Goal: Navigation & Orientation: Understand site structure

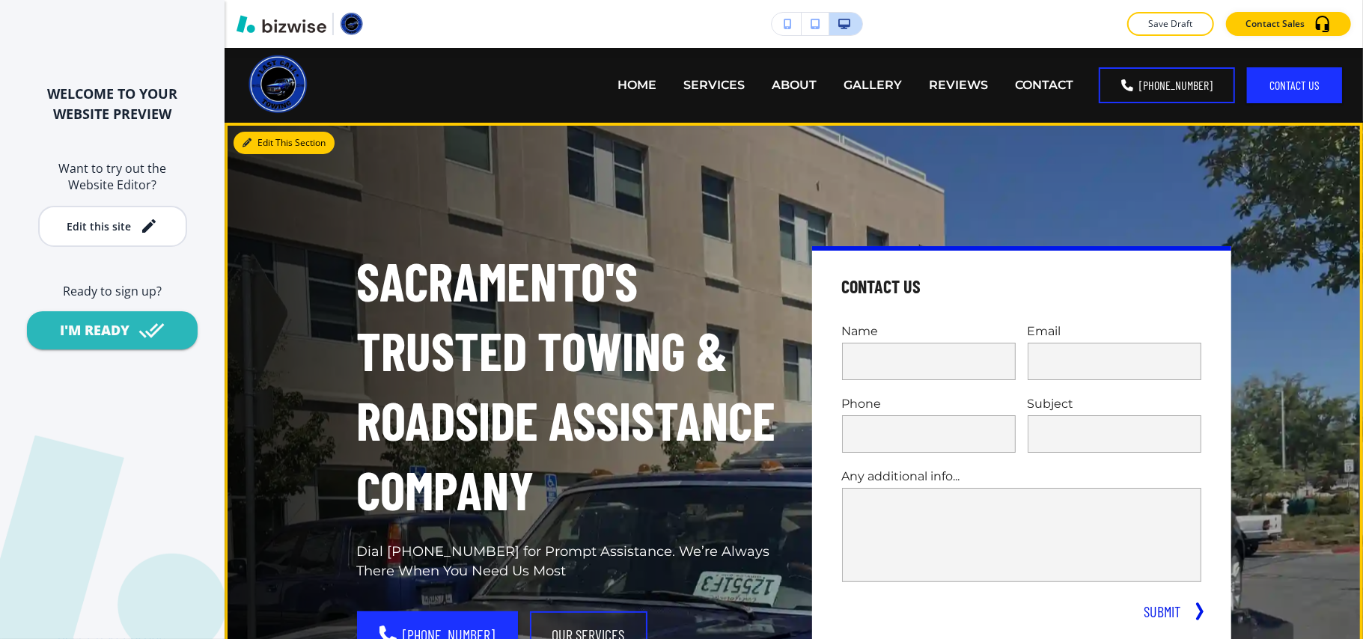
click at [259, 142] on button "Edit This Section" at bounding box center [284, 143] width 101 height 22
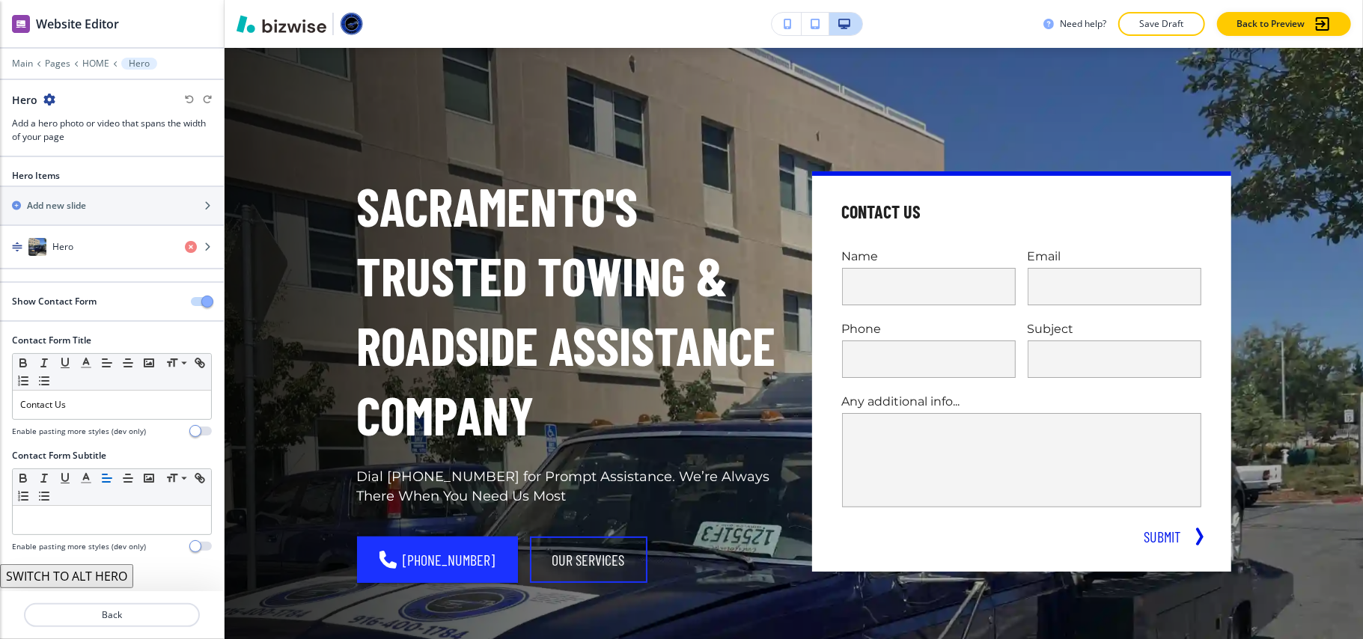
scroll to position [1, 0]
click at [88, 247] on div "Hero" at bounding box center [86, 247] width 173 height 18
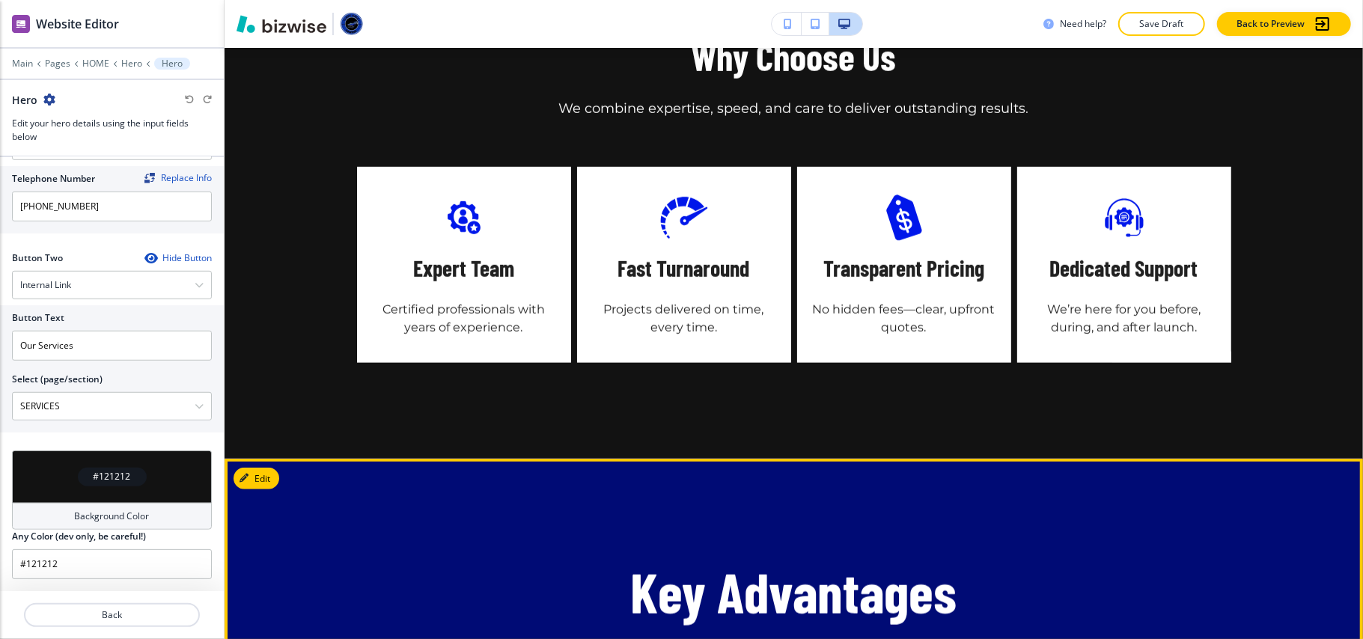
scroll to position [699, 0]
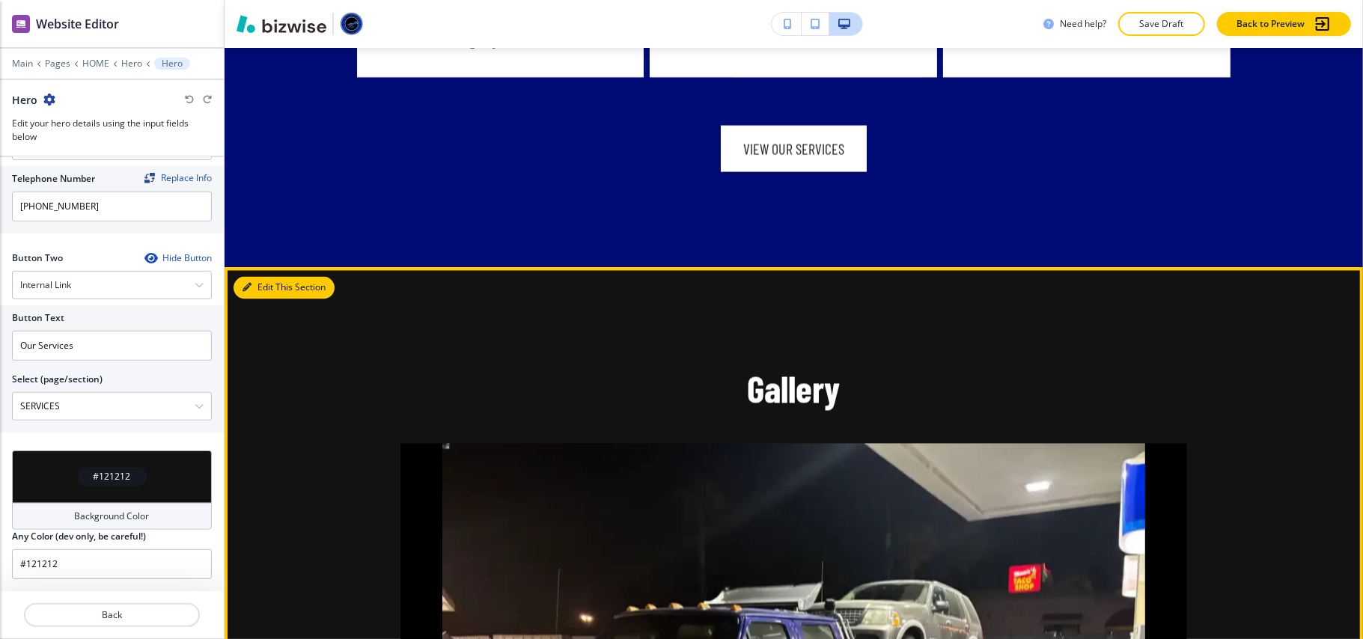
click at [258, 277] on button "Edit This Section" at bounding box center [284, 288] width 101 height 22
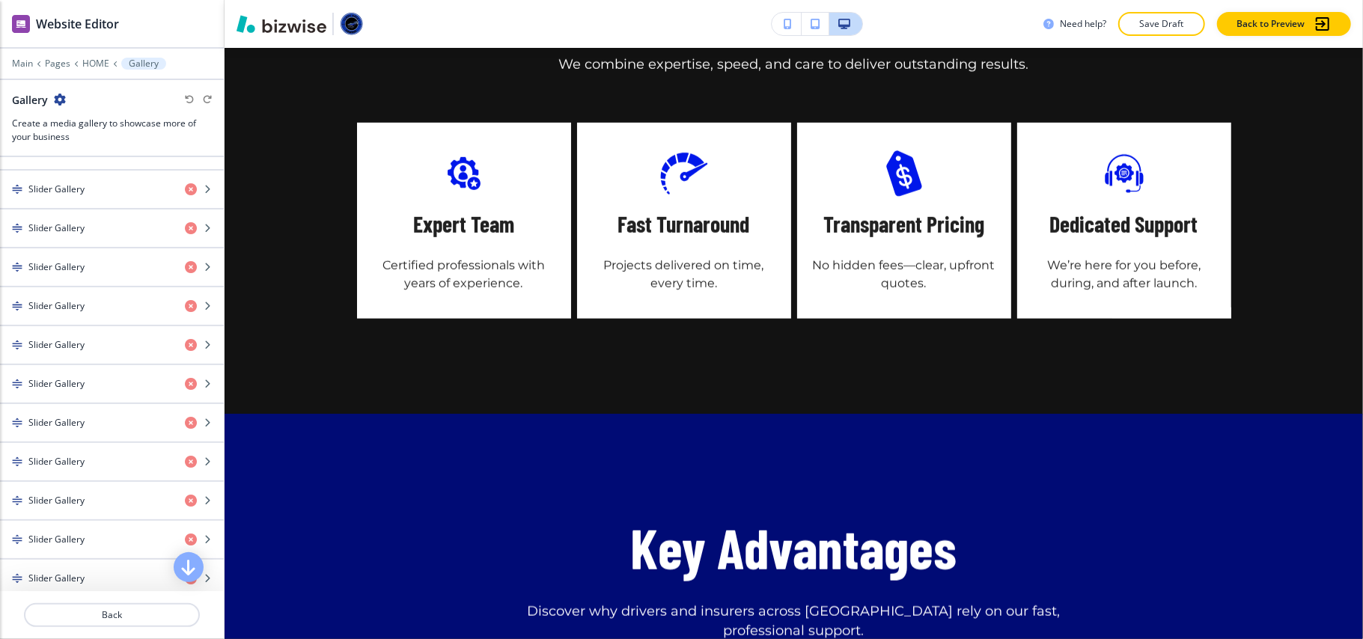
scroll to position [0, 0]
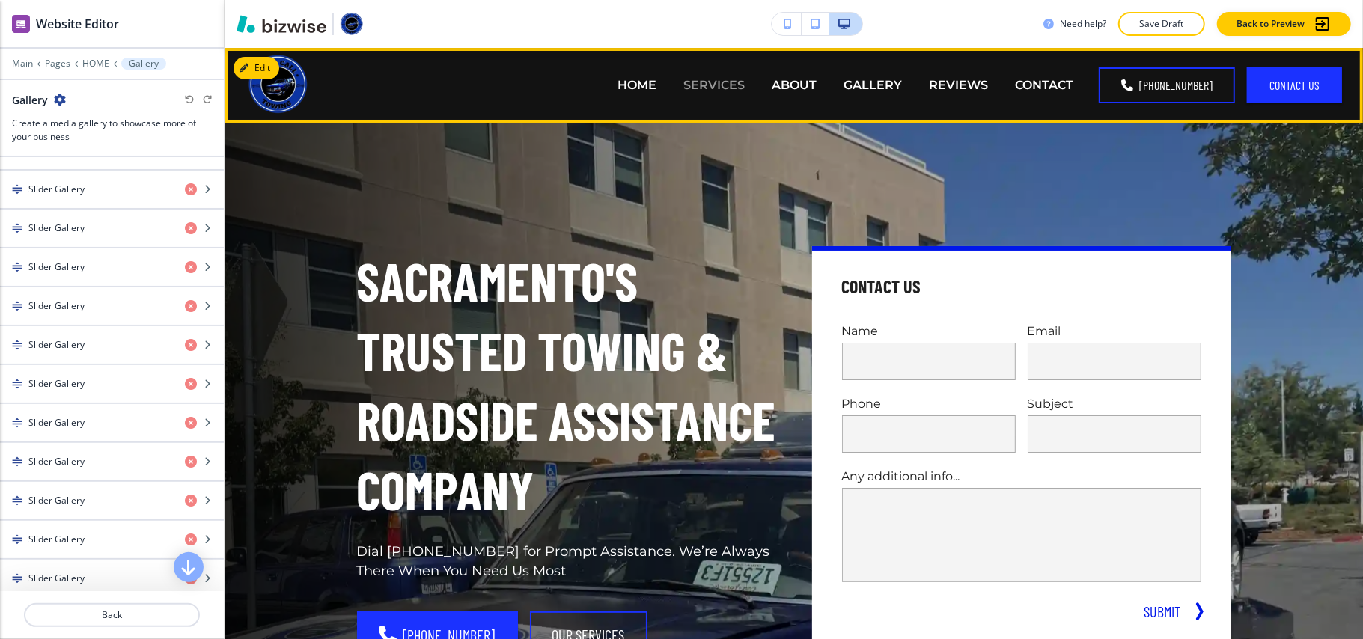
click at [740, 81] on p "SERVICES" at bounding box center [714, 84] width 61 height 17
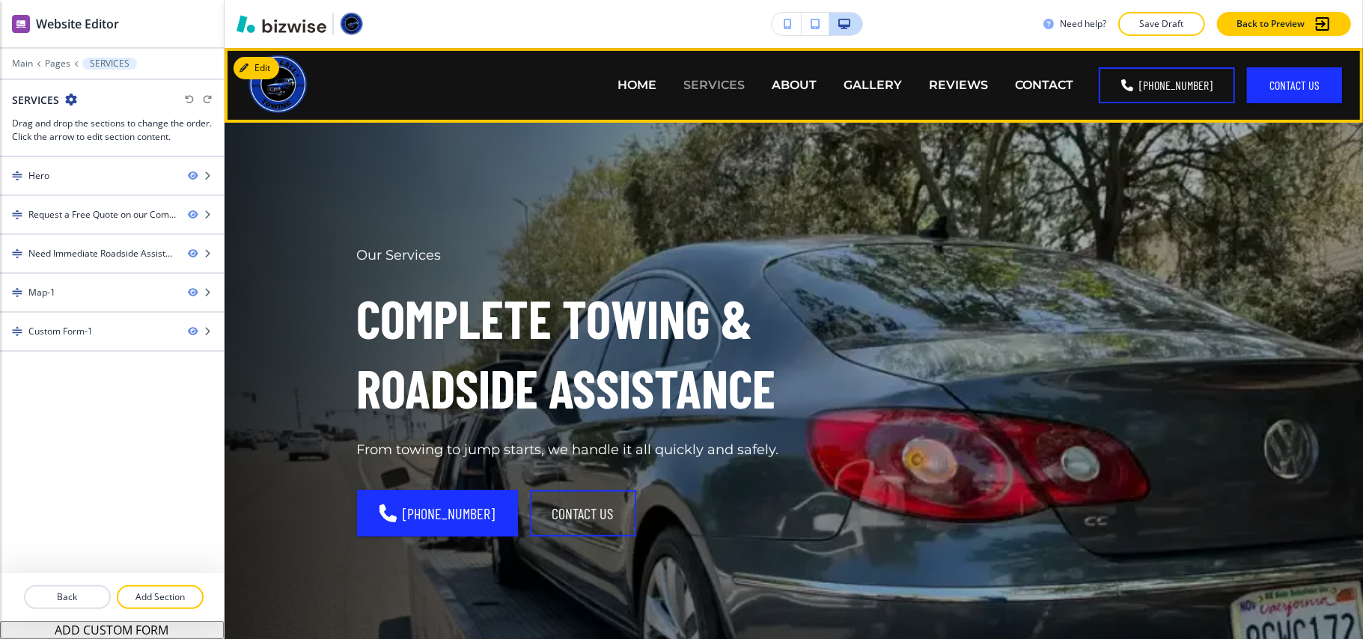
click at [723, 79] on p "SERVICES" at bounding box center [714, 84] width 61 height 17
click at [797, 85] on p "ABOUT" at bounding box center [794, 84] width 45 height 17
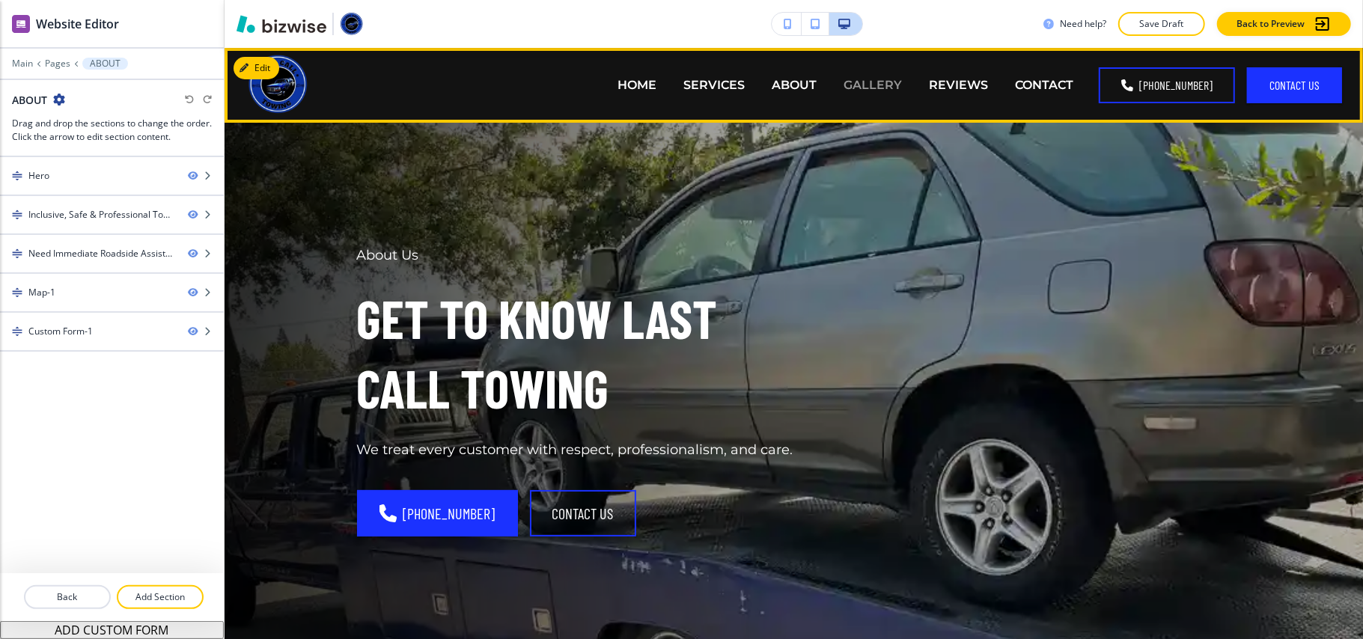
click at [896, 88] on p "GALLERY" at bounding box center [873, 84] width 58 height 17
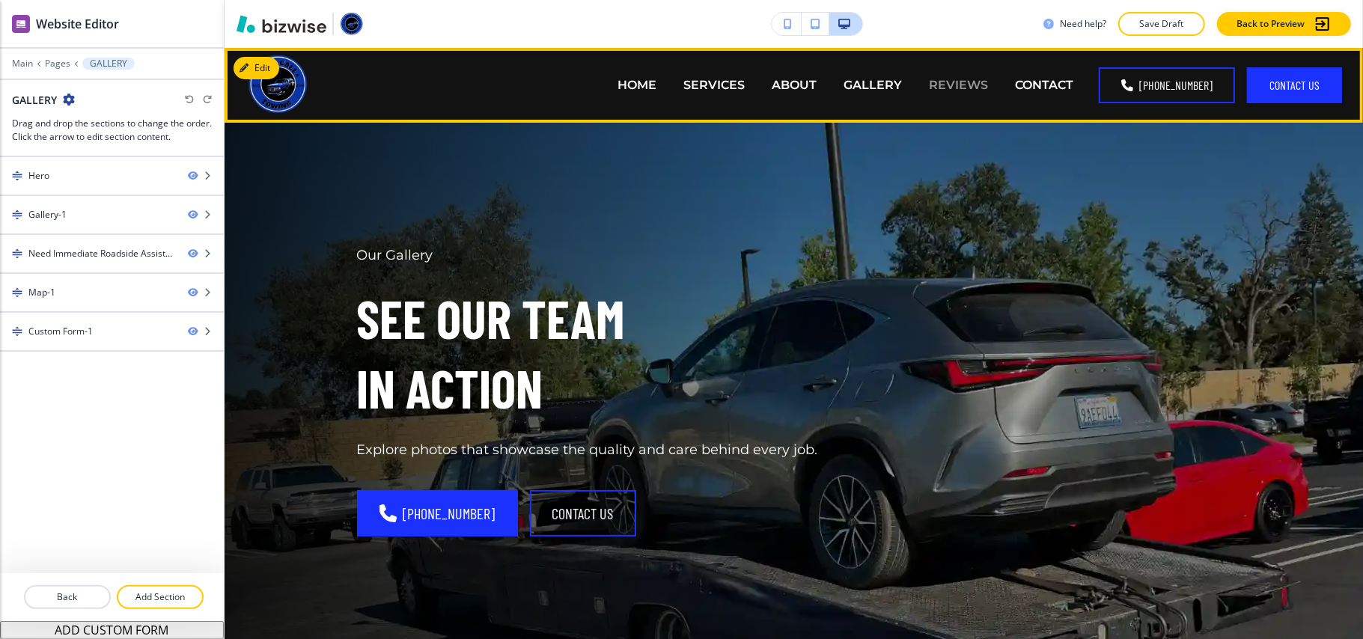
click at [983, 82] on p "REVIEWS" at bounding box center [958, 84] width 59 height 17
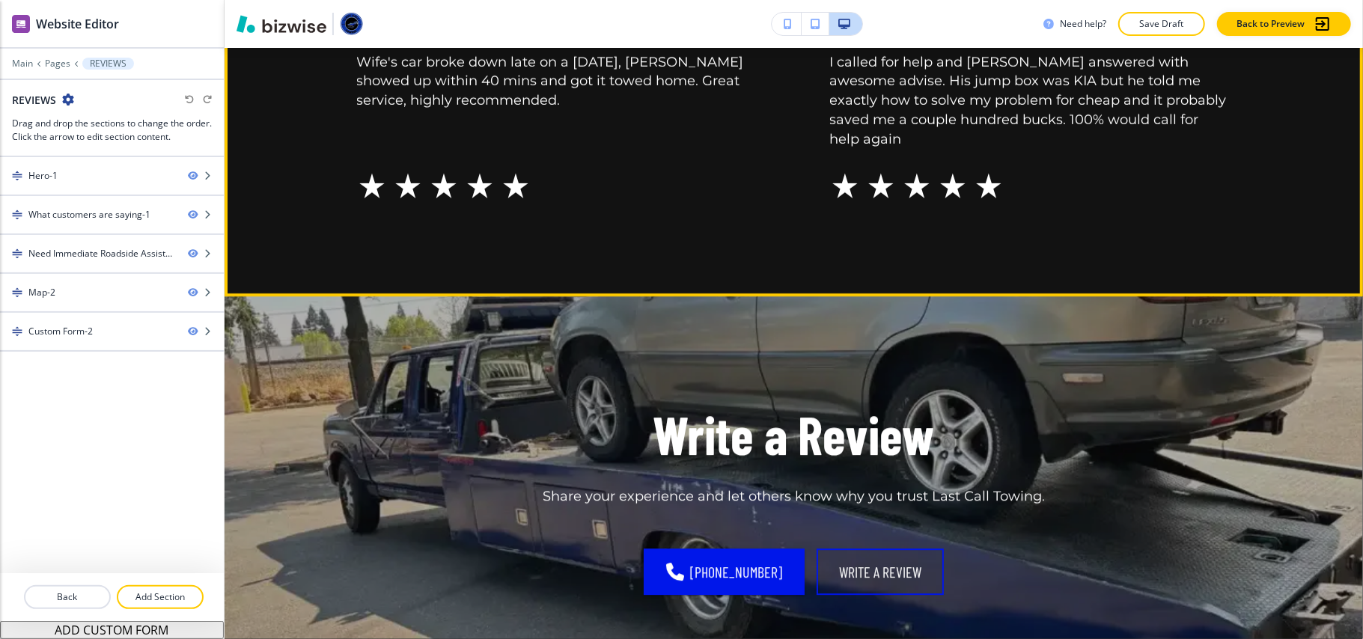
scroll to position [3095, 0]
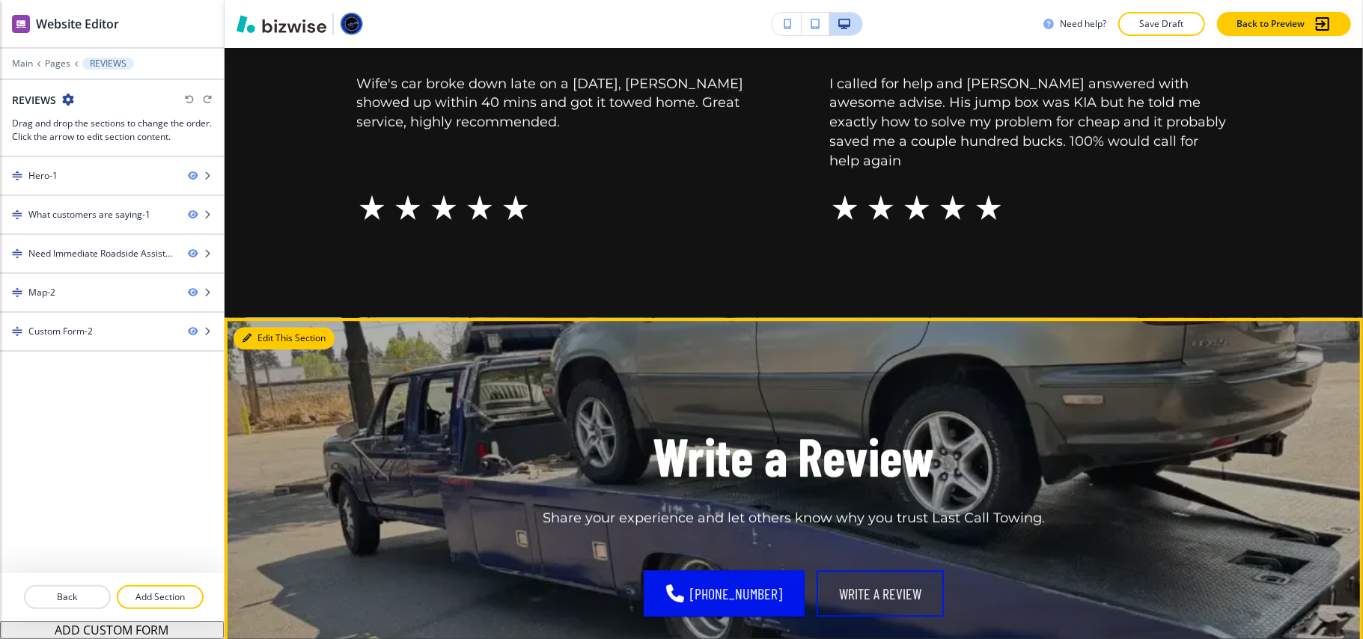
click at [261, 327] on button "Edit This Section" at bounding box center [284, 338] width 101 height 22
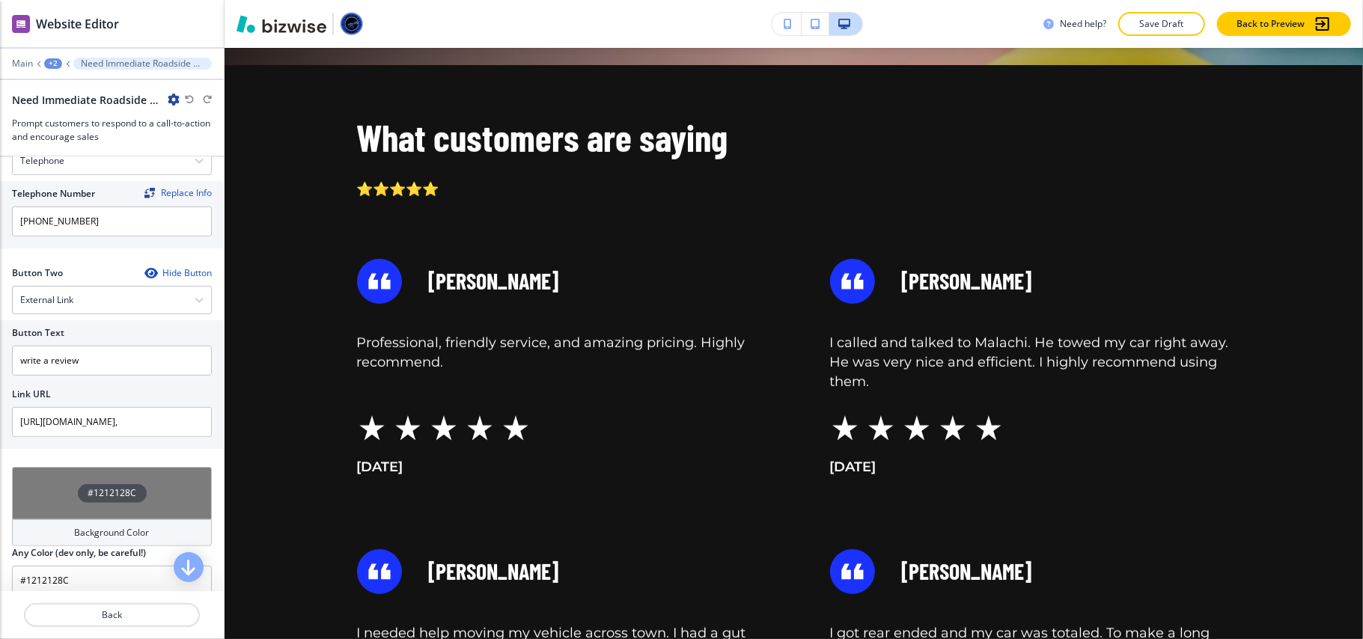
scroll to position [0, 0]
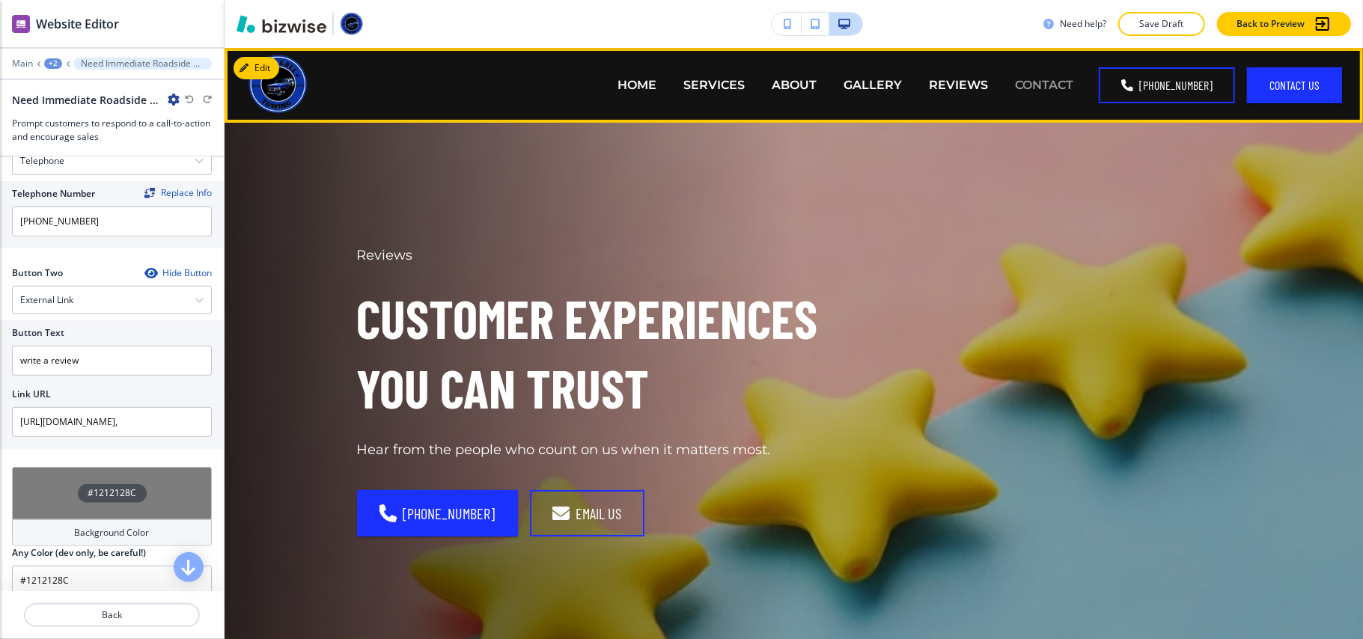
click at [1039, 90] on p "CONTACT" at bounding box center [1044, 84] width 58 height 17
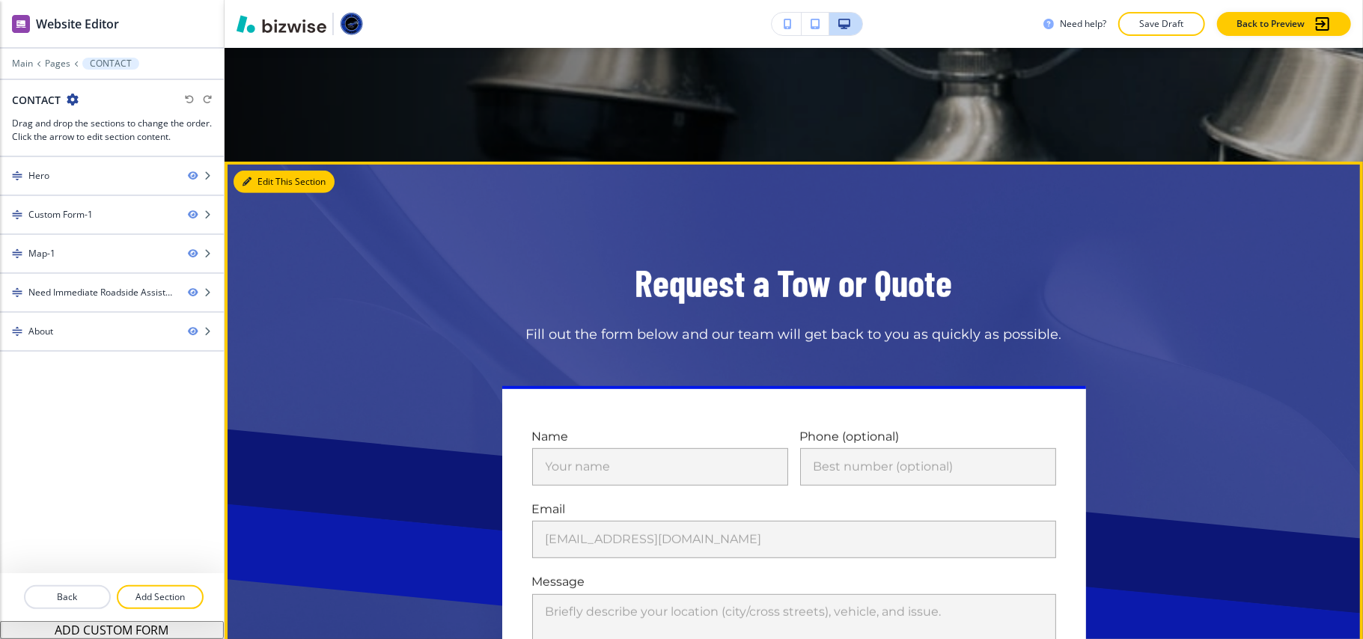
click at [259, 174] on button "Edit This Section" at bounding box center [284, 182] width 101 height 22
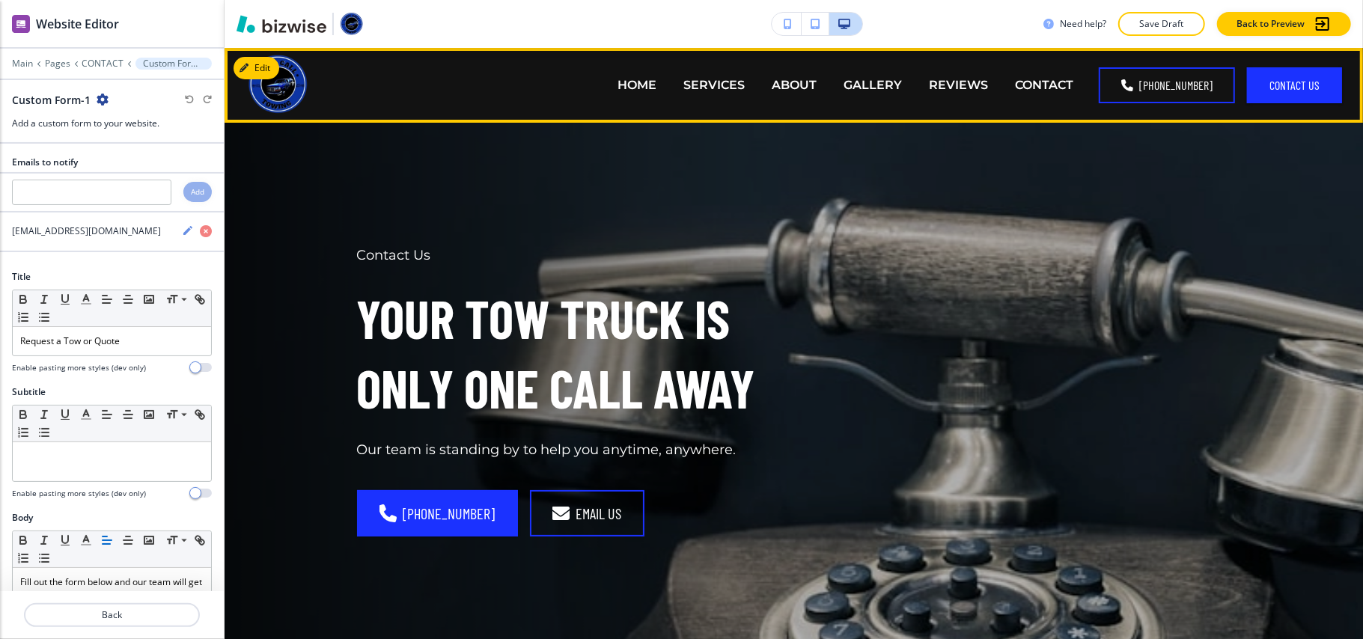
click at [792, 96] on div "ABOUT" at bounding box center [794, 85] width 72 height 60
click at [896, 82] on p "GALLERY" at bounding box center [873, 84] width 58 height 17
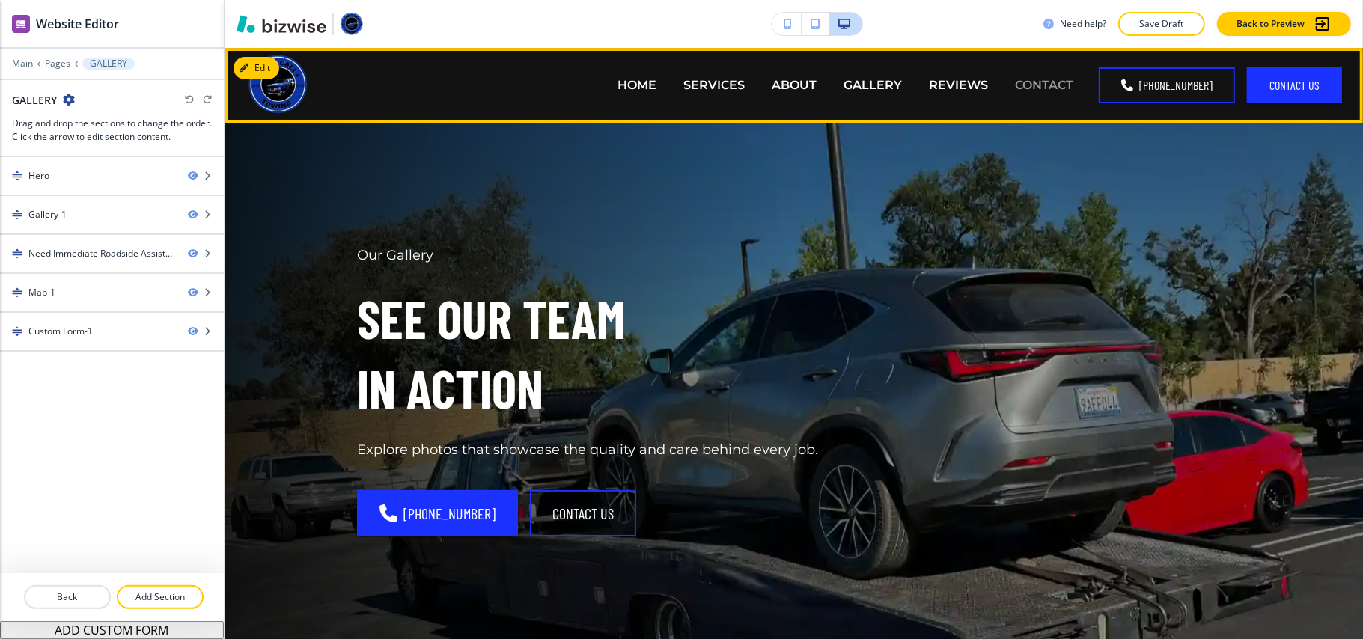
click at [1060, 79] on p "CONTACT" at bounding box center [1044, 84] width 58 height 17
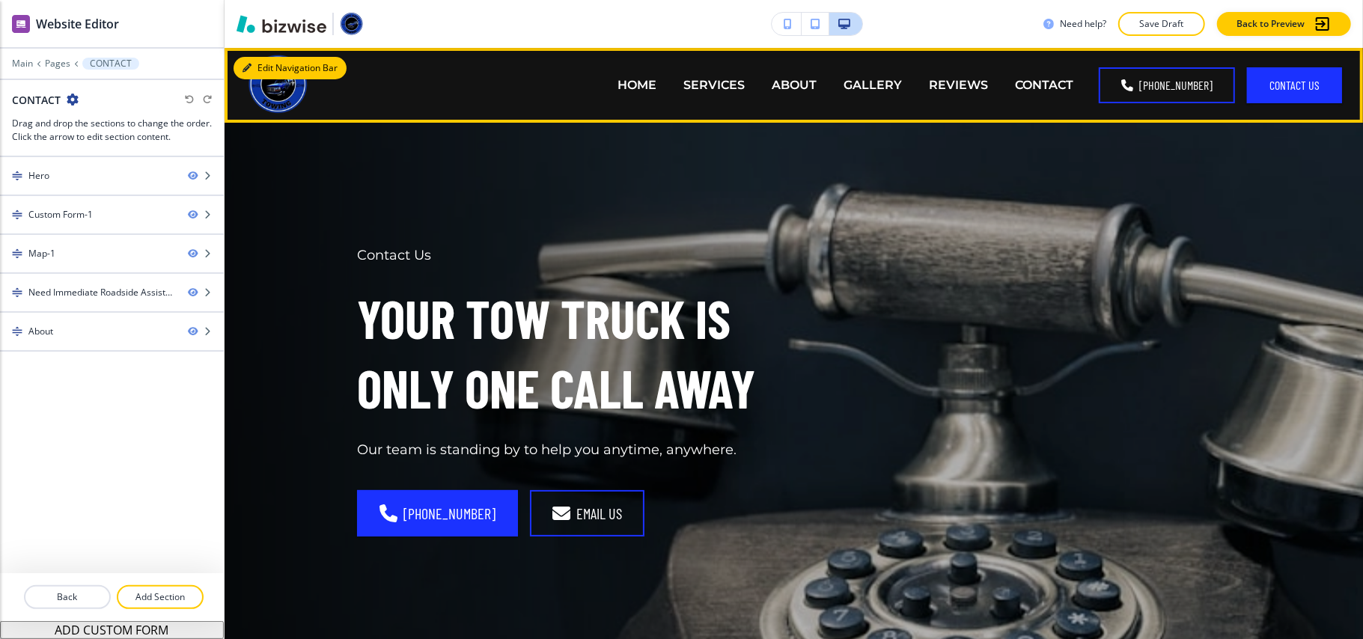
click at [271, 63] on button "Edit Navigation Bar" at bounding box center [290, 68] width 113 height 22
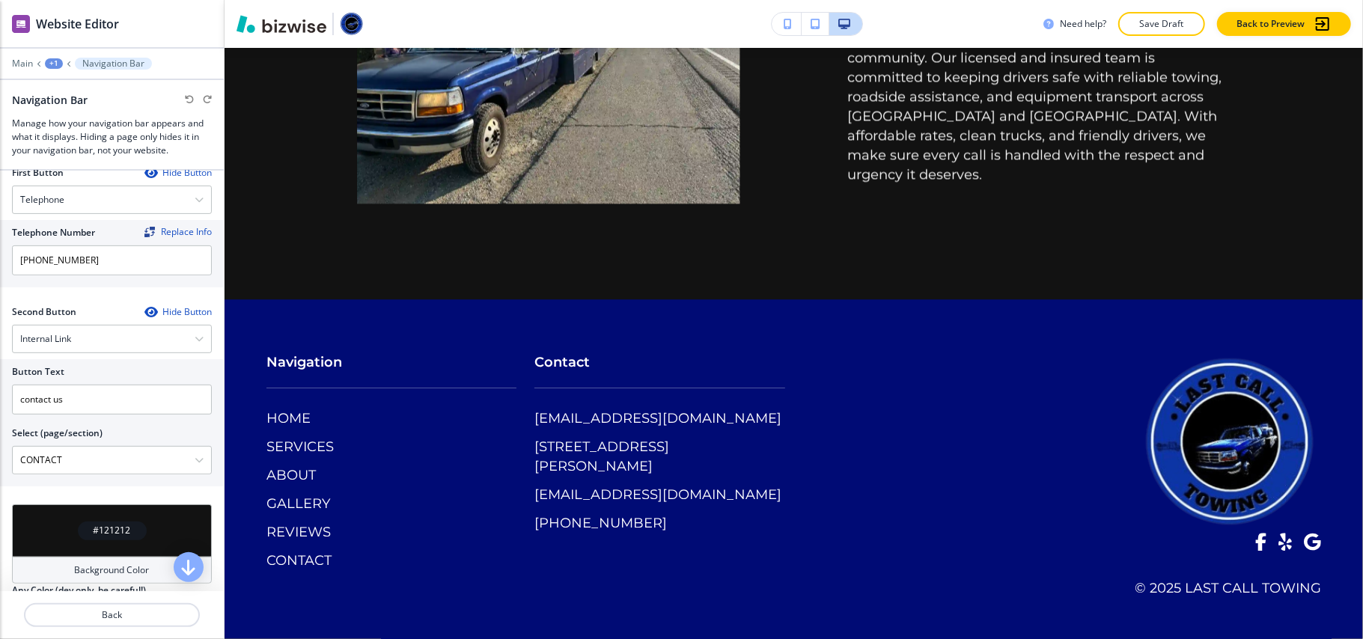
scroll to position [2628, 0]
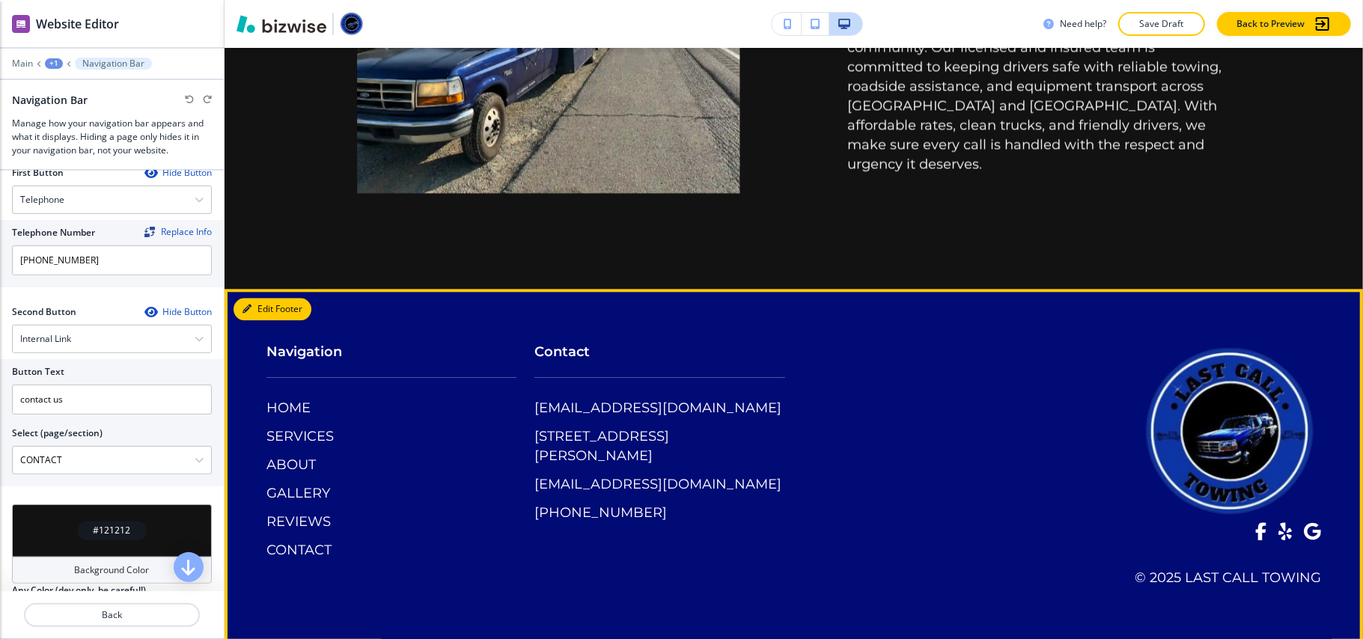
click at [246, 305] on icon "button" at bounding box center [247, 309] width 9 height 9
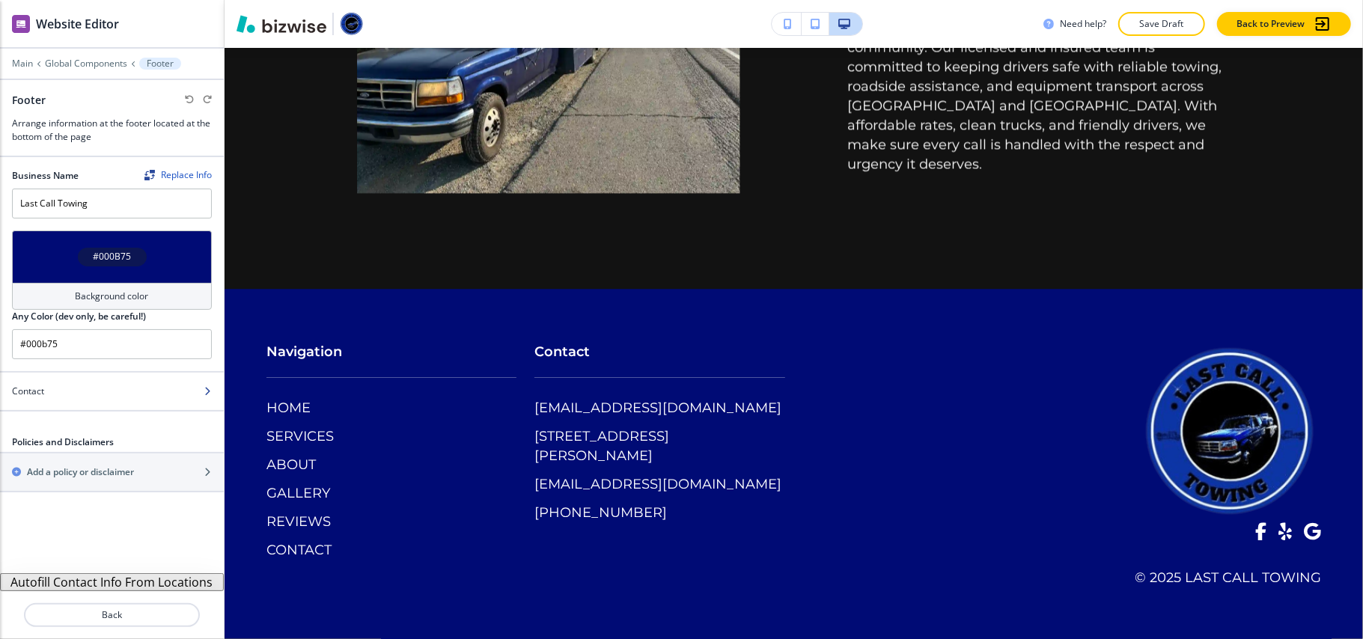
click at [88, 381] on div at bounding box center [112, 379] width 224 height 12
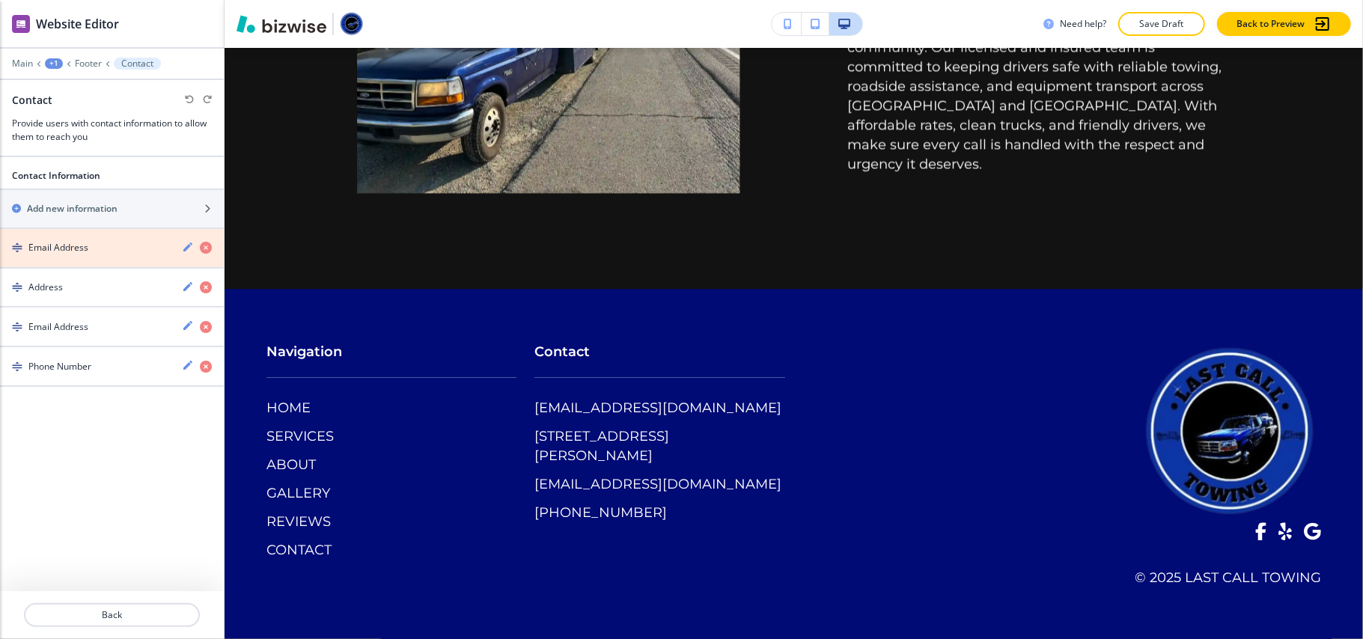
click at [207, 247] on icon "button" at bounding box center [206, 248] width 12 height 12
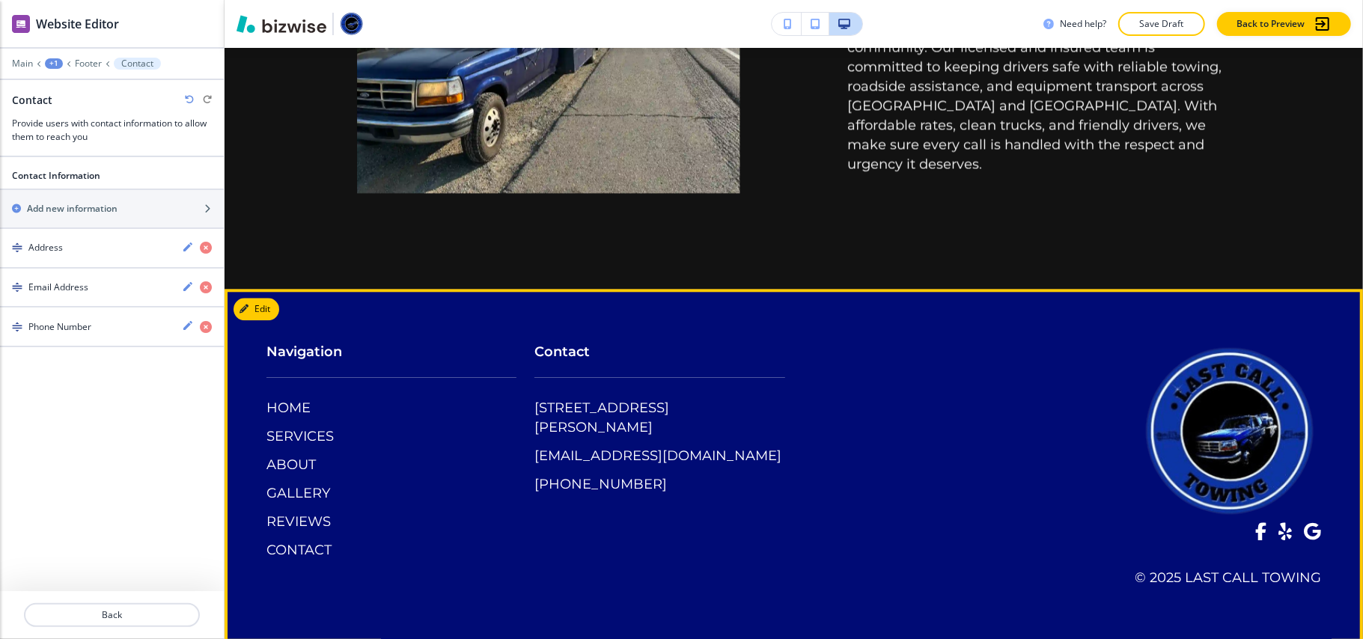
click at [1256, 530] on span at bounding box center [1261, 532] width 11 height 18
click at [1279, 532] on span at bounding box center [1285, 532] width 13 height 18
click at [1304, 529] on span at bounding box center [1312, 532] width 17 height 18
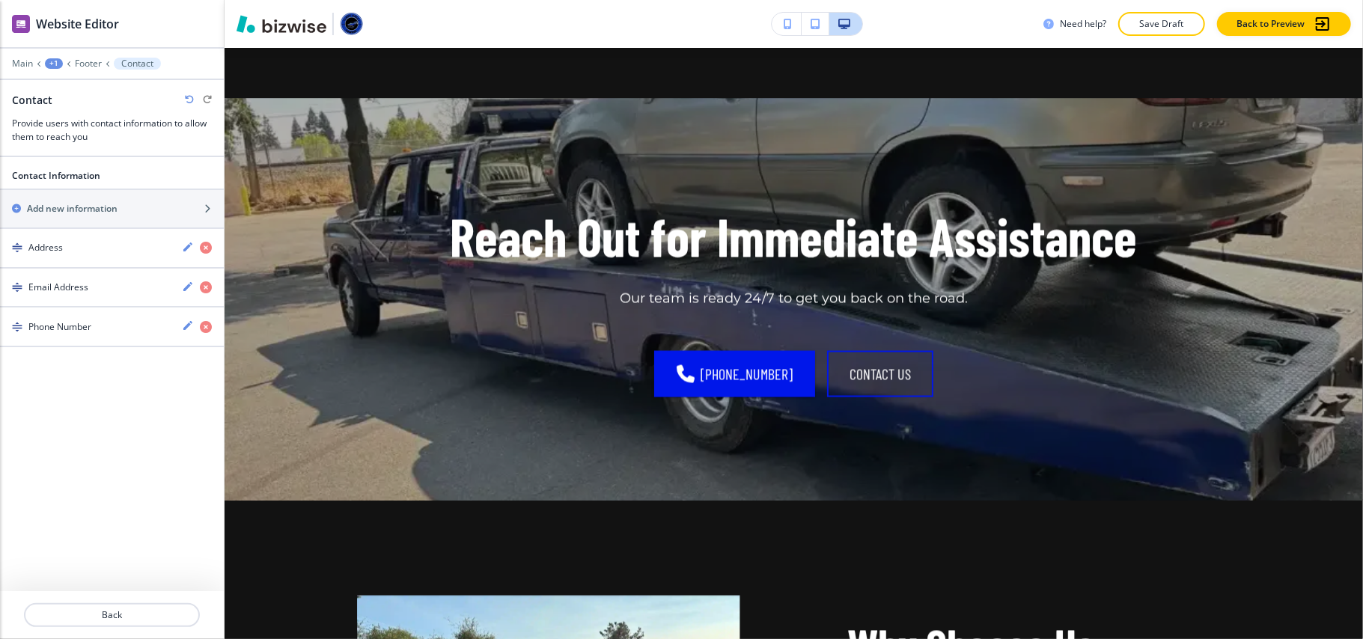
scroll to position [1930, 0]
